Goal: Transaction & Acquisition: Subscribe to service/newsletter

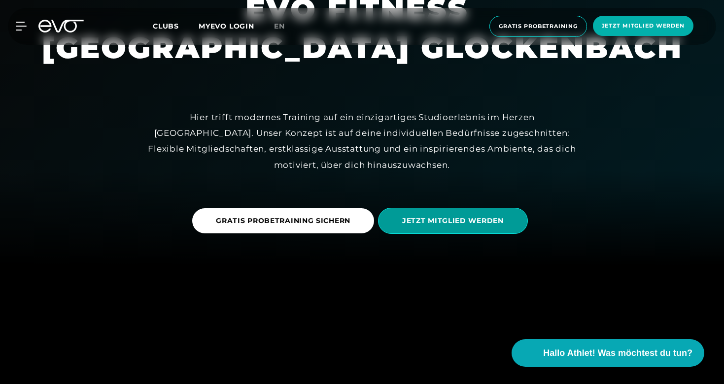
click at [453, 225] on span "JETZT MITGLIED WERDEN" at bounding box center [453, 221] width 102 height 10
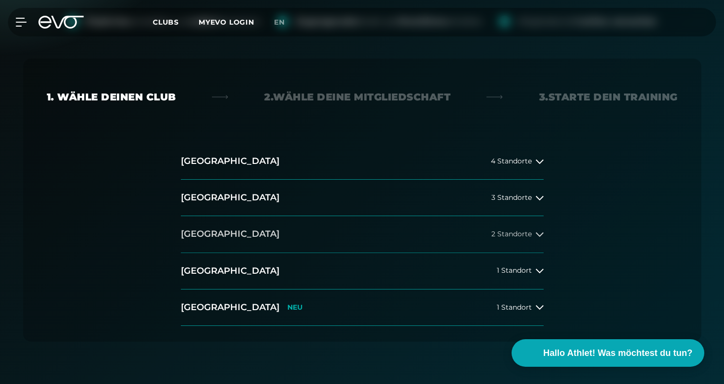
scroll to position [160, 0]
click at [226, 261] on button "[GEOGRAPHIC_DATA] 1 Standort" at bounding box center [362, 270] width 363 height 36
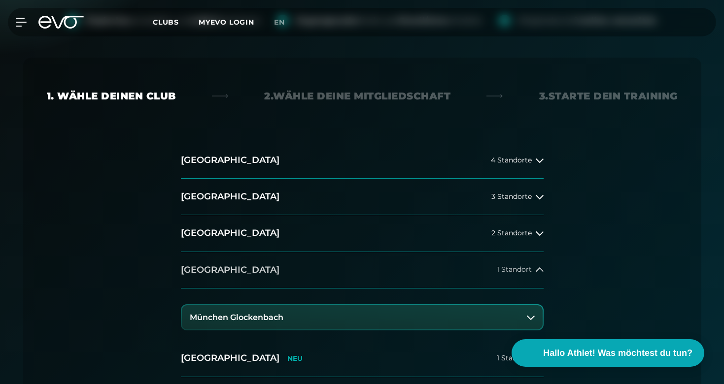
scroll to position [256, 0]
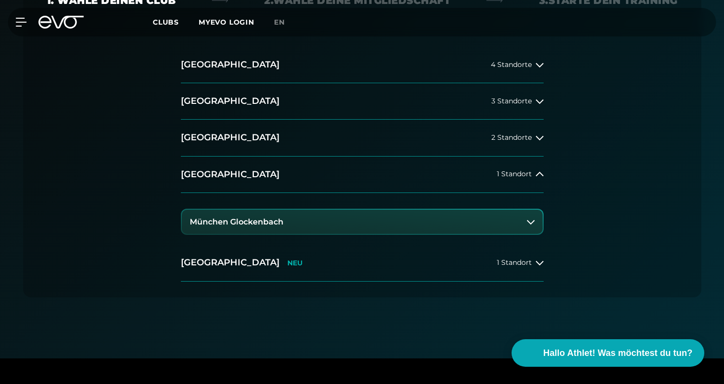
click at [256, 218] on h3 "München Glockenbach" at bounding box center [237, 222] width 94 height 9
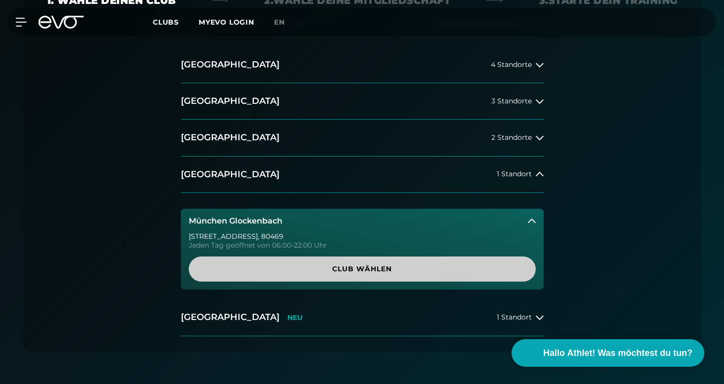
click at [283, 265] on span "Club wählen" at bounding box center [362, 269] width 300 height 10
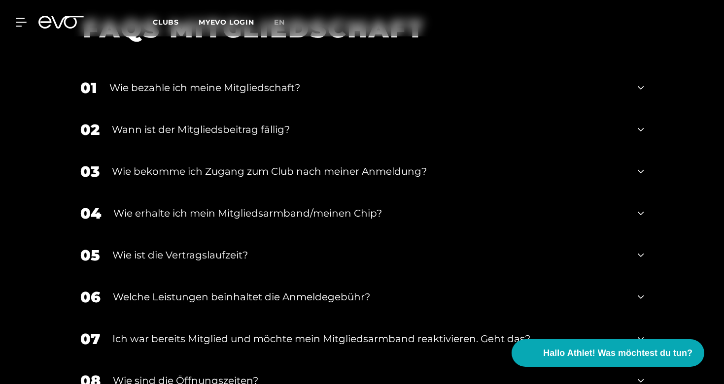
scroll to position [1692, 0]
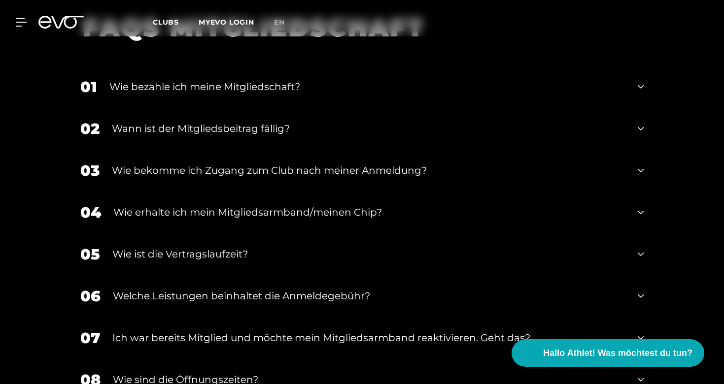
click at [393, 163] on div "Wie bekomme ich Zugang zum Club nach meiner Anmeldung?" at bounding box center [369, 170] width 514 height 15
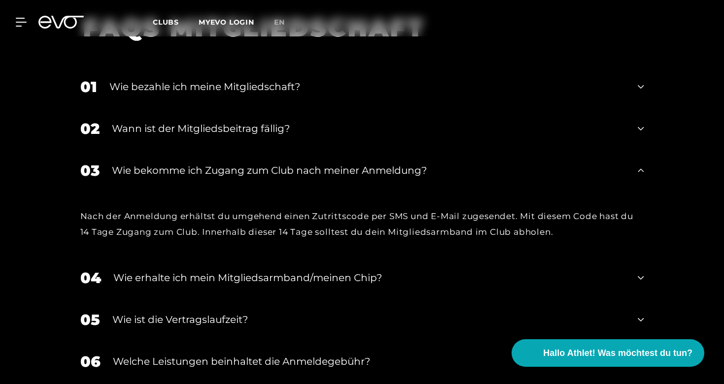
click at [389, 163] on div "Wie bekomme ich Zugang zum Club nach meiner Anmeldung?" at bounding box center [369, 170] width 514 height 15
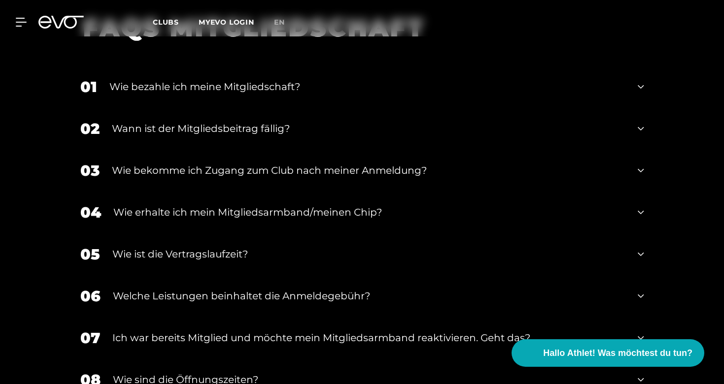
click at [373, 205] on div "Wie erhalte ich mein Mitgliedsarmband/meinen Chip?" at bounding box center [369, 212] width 512 height 15
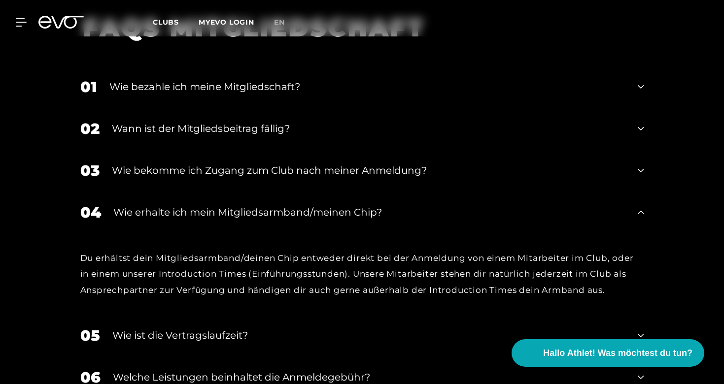
click at [373, 205] on div "Wie erhalte ich mein Mitgliedsarmband/meinen Chip?" at bounding box center [369, 212] width 512 height 15
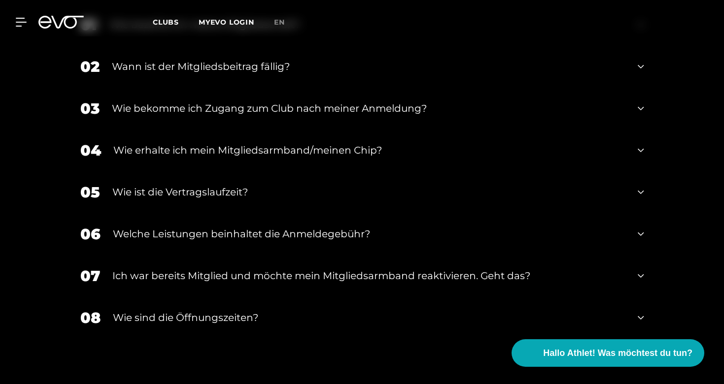
scroll to position [1791, 0]
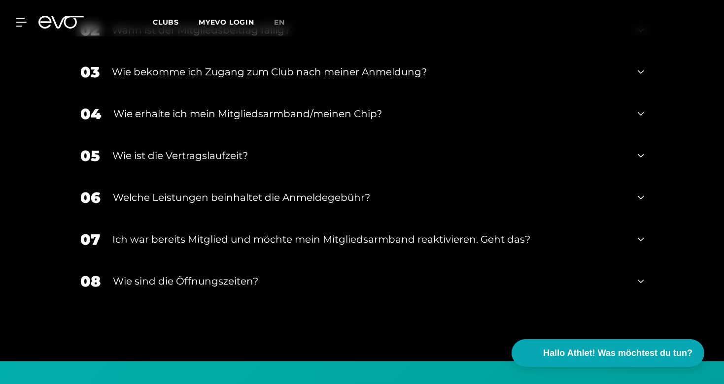
click at [378, 219] on div "07 Ich war bereits Mitglied und möchte mein Mitgliedsarmband reaktivieren. Geht…" at bounding box center [361, 240] width 583 height 42
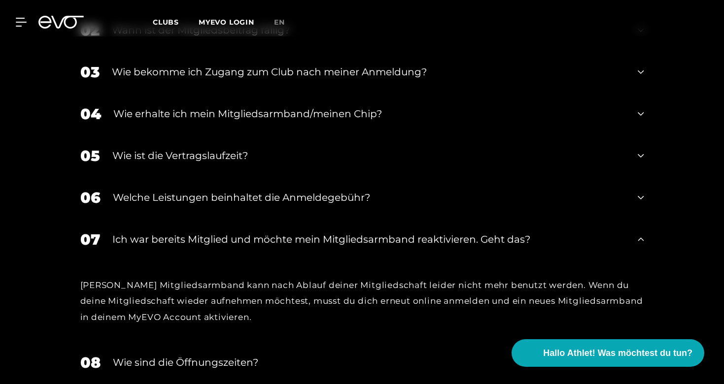
click at [376, 232] on div "Ich war bereits Mitglied und möchte mein Mitgliedsarmband reaktivieren. Geht da…" at bounding box center [368, 239] width 513 height 15
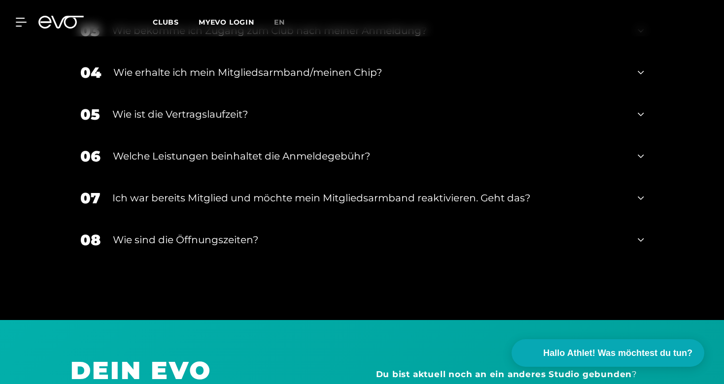
click at [374, 233] on div "Wie sind die Öffnungszeiten?" at bounding box center [369, 240] width 513 height 15
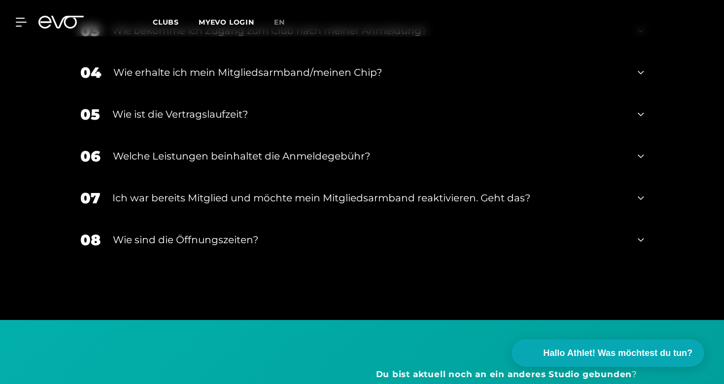
scroll to position [1833, 0]
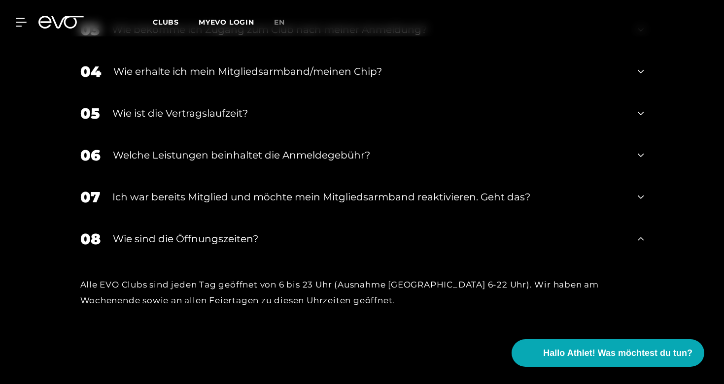
click at [374, 232] on div "Wie sind die Öffnungszeiten?" at bounding box center [369, 239] width 513 height 15
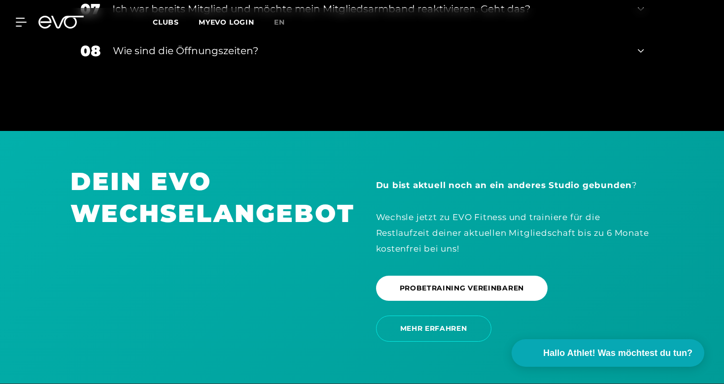
scroll to position [2111, 0]
